Goal: Find specific page/section: Find specific page/section

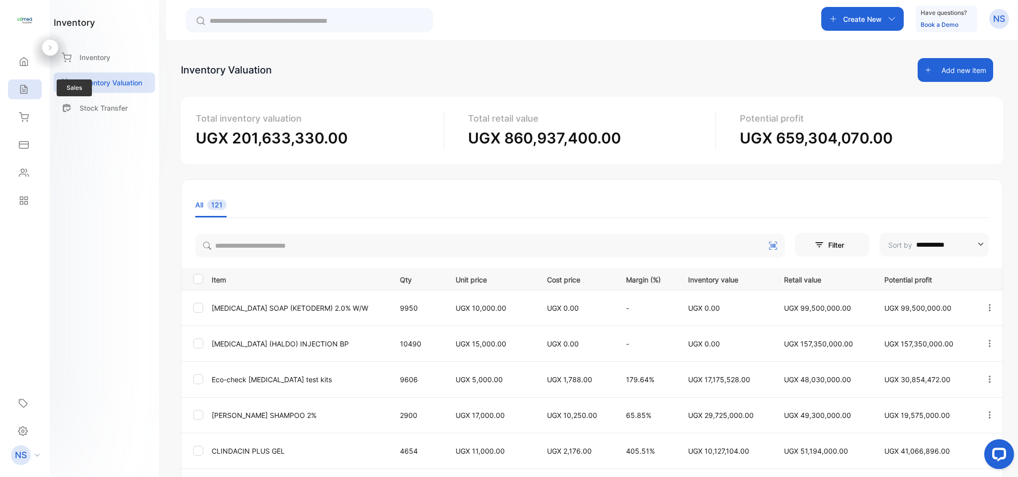
click at [33, 92] on div "Sales" at bounding box center [25, 89] width 34 height 20
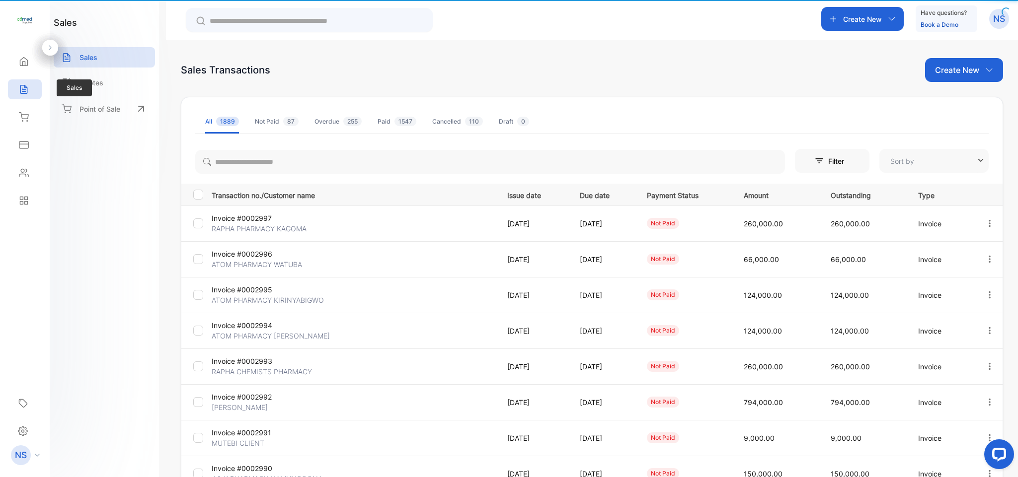
type input "**********"
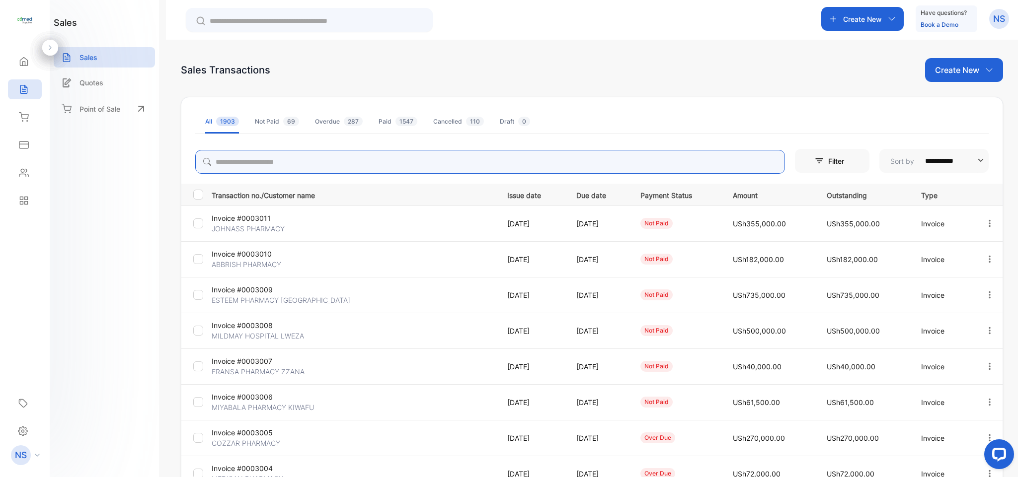
click at [286, 169] on input "search" at bounding box center [490, 162] width 590 height 24
type input "*"
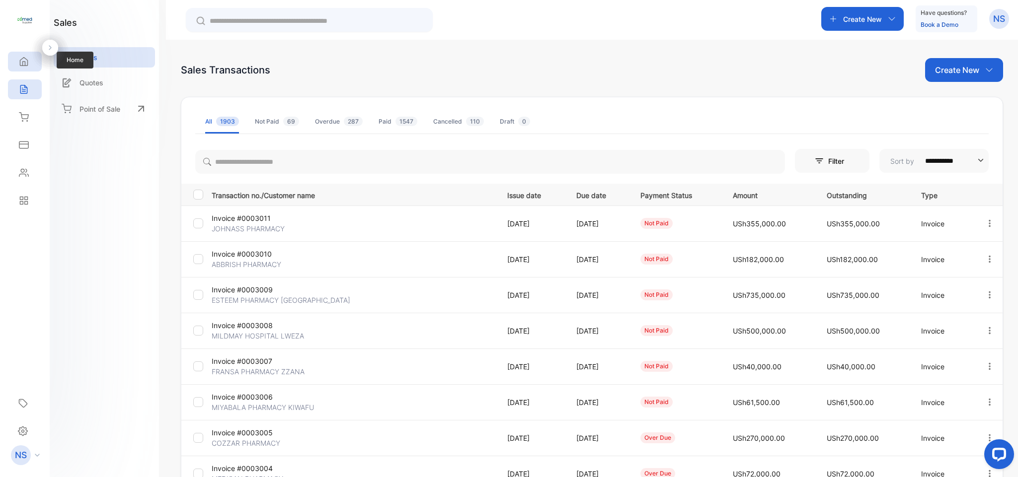
click at [16, 66] on div "Home" at bounding box center [22, 62] width 13 height 10
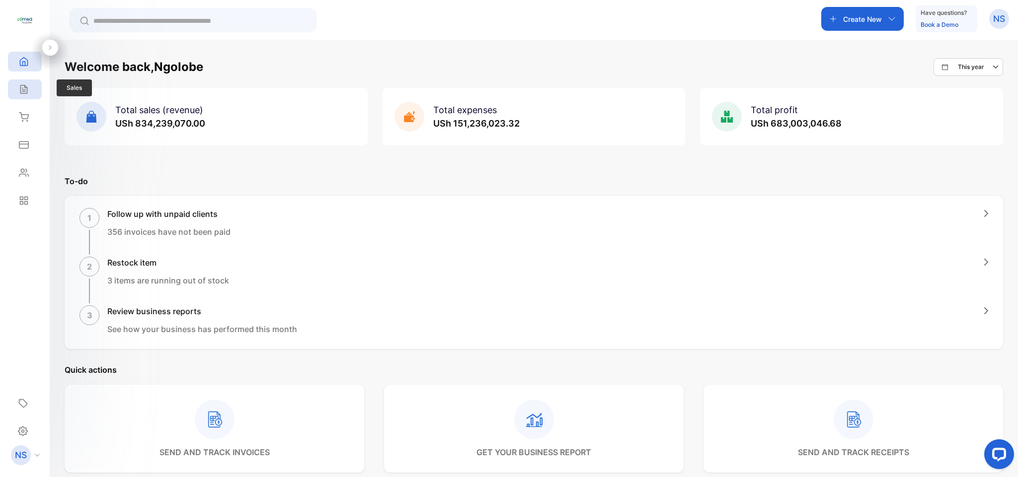
click at [27, 89] on icon at bounding box center [24, 89] width 10 height 10
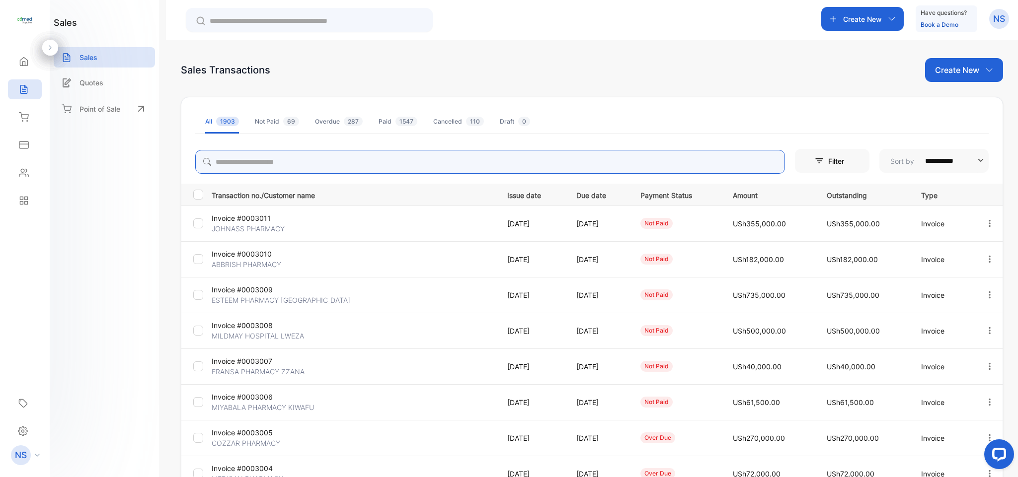
click at [270, 158] on input "search" at bounding box center [490, 162] width 590 height 24
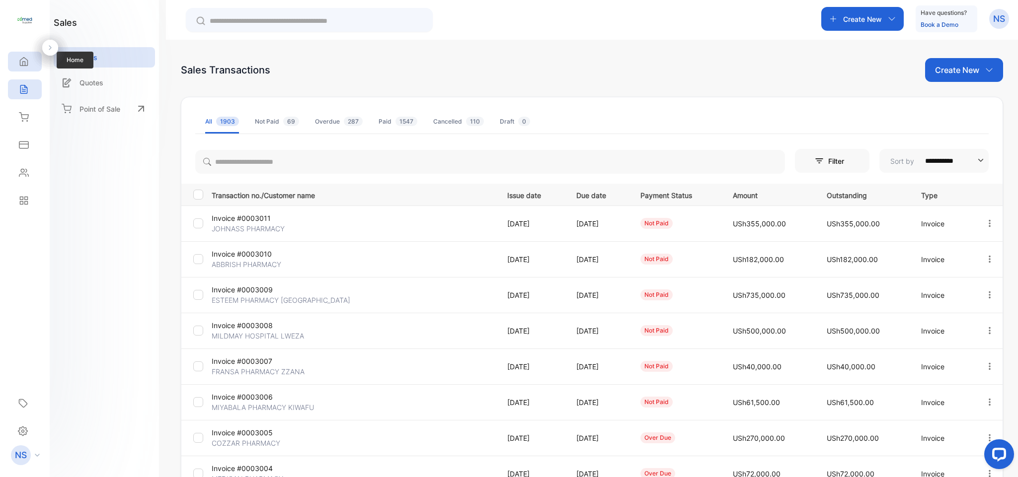
click at [30, 69] on div "Home" at bounding box center [25, 62] width 34 height 20
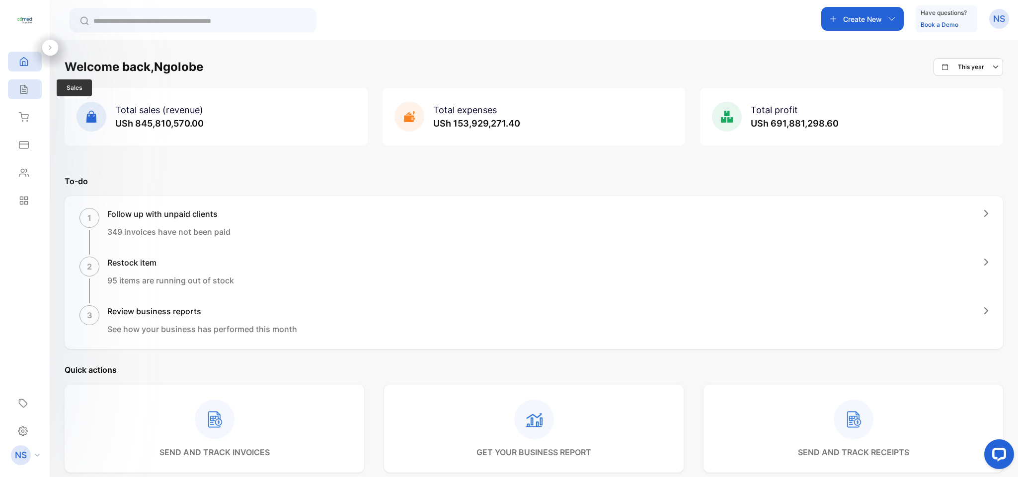
click at [17, 94] on div "Sales" at bounding box center [22, 89] width 13 height 10
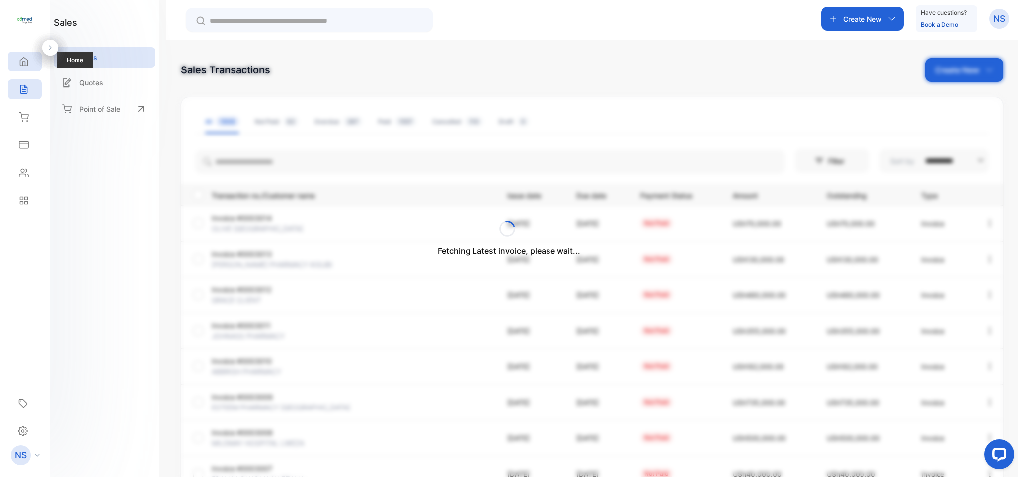
click at [21, 67] on div "Home" at bounding box center [25, 62] width 34 height 20
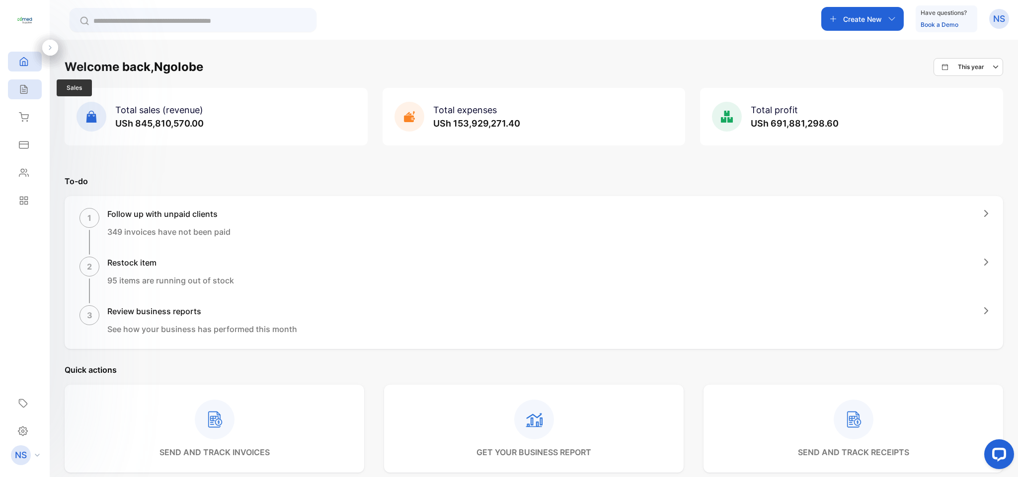
click at [27, 90] on icon at bounding box center [24, 89] width 10 height 10
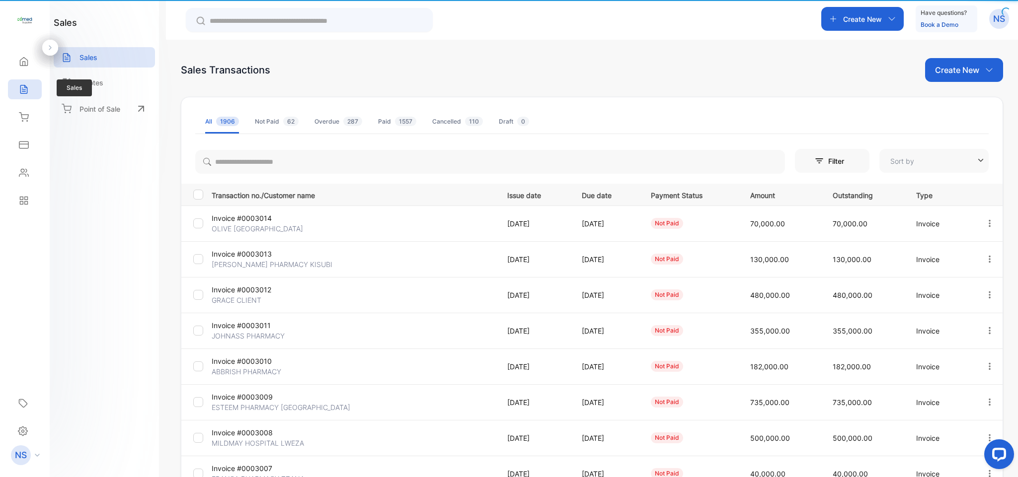
type input "**********"
